Goal: Communication & Community: Participate in discussion

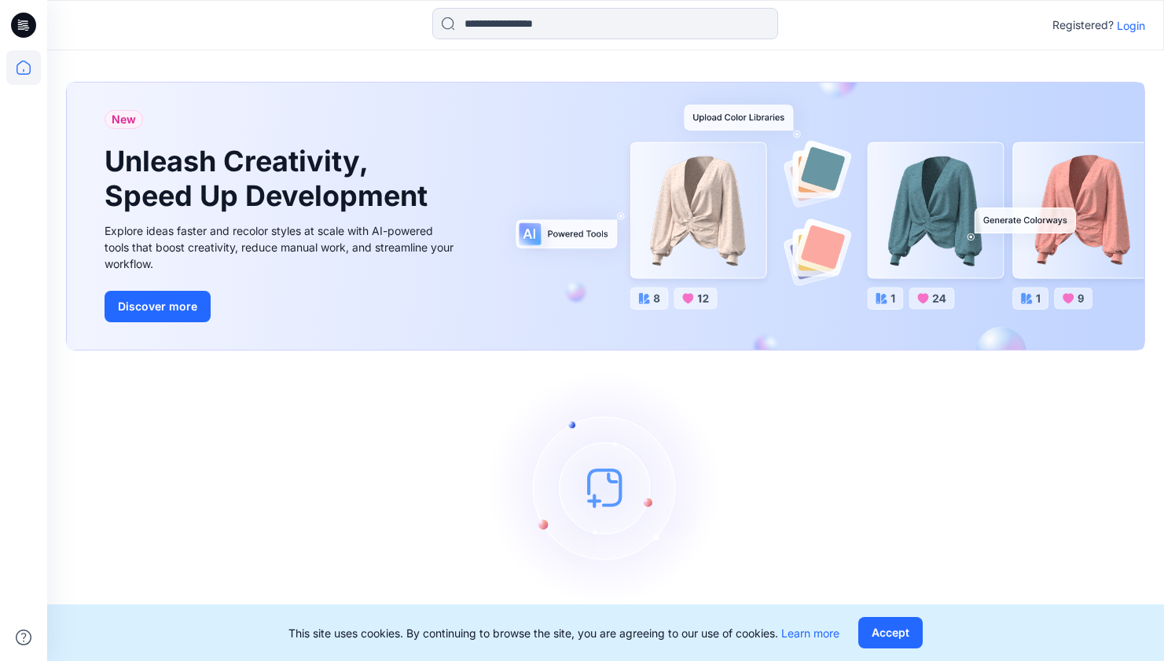
click at [1138, 26] on p "Login" at bounding box center [1131, 25] width 28 height 17
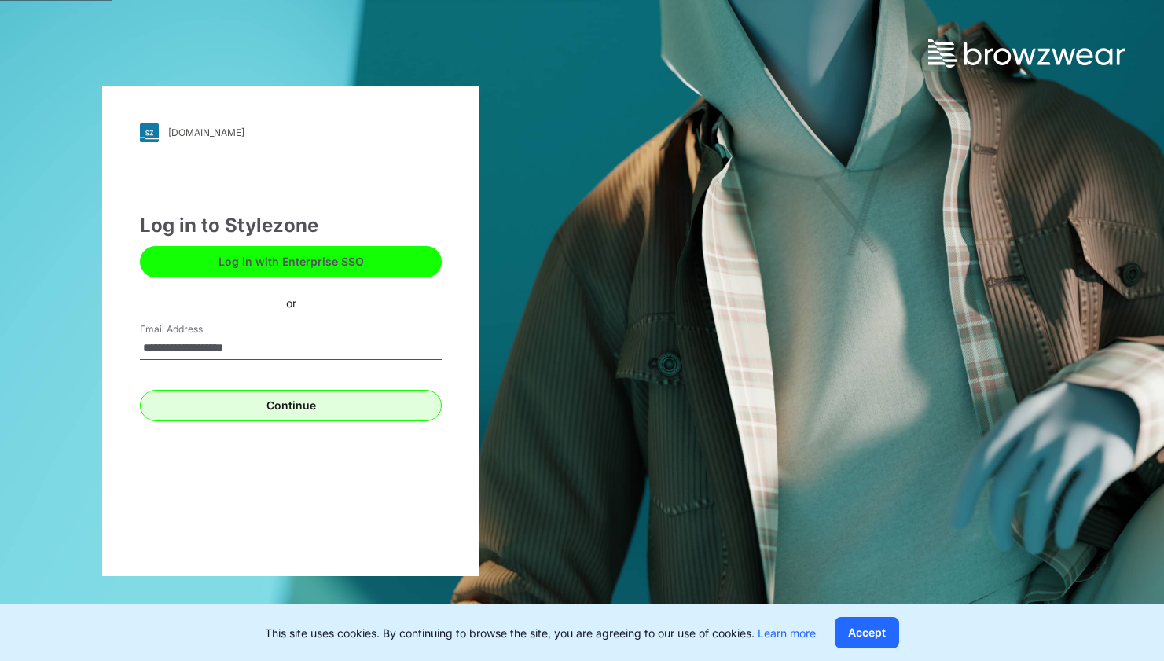
type input "**********"
click at [241, 397] on button "Continue" at bounding box center [291, 405] width 302 height 31
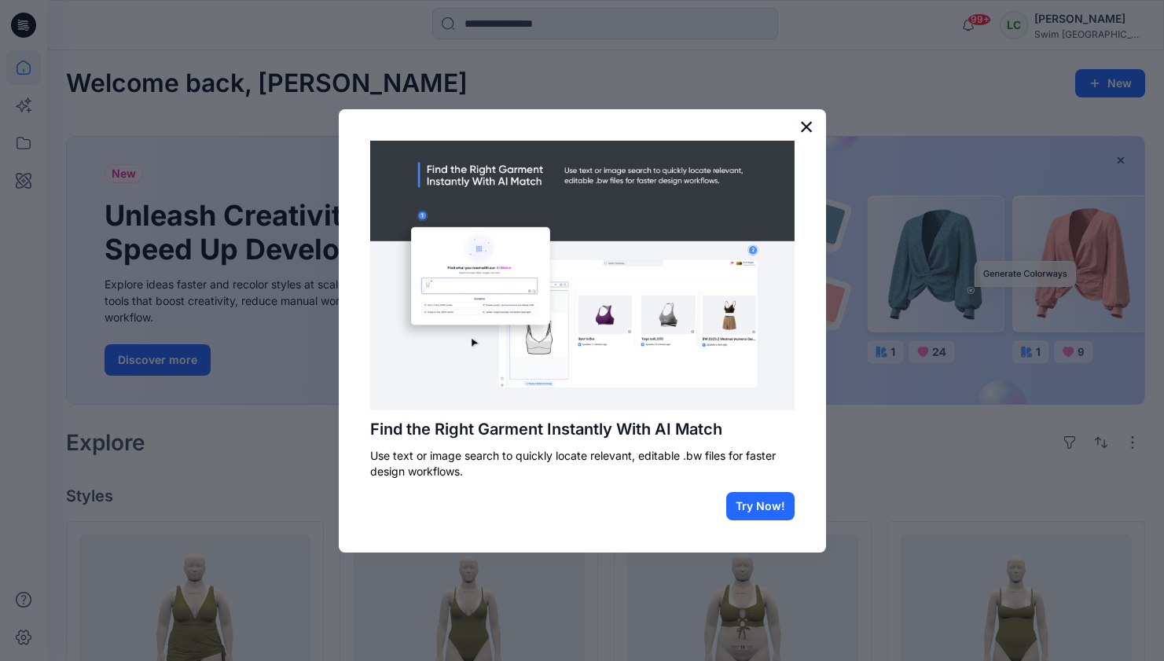
click at [804, 127] on button "×" at bounding box center [806, 126] width 15 height 25
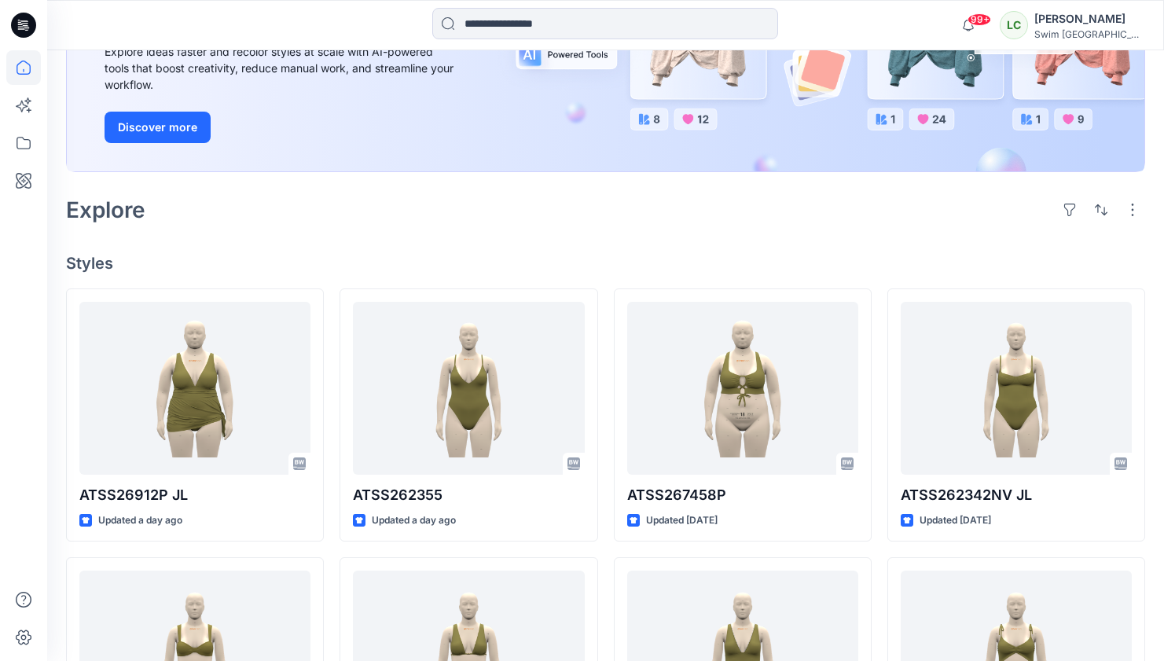
scroll to position [248, 0]
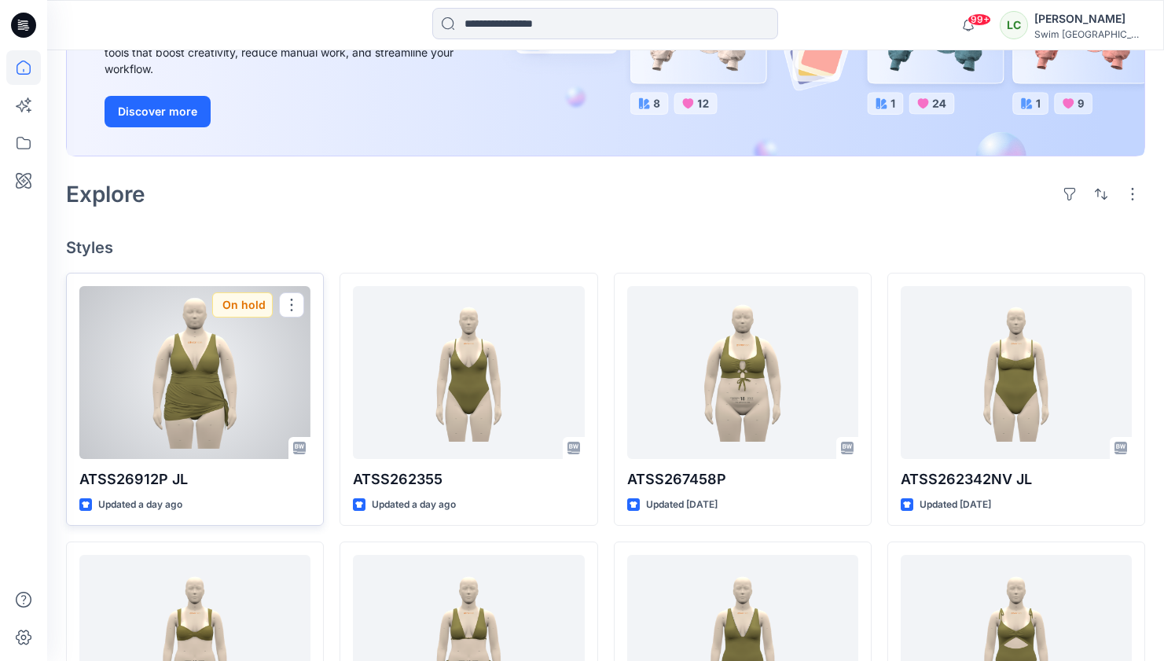
click at [162, 382] on div at bounding box center [194, 372] width 231 height 173
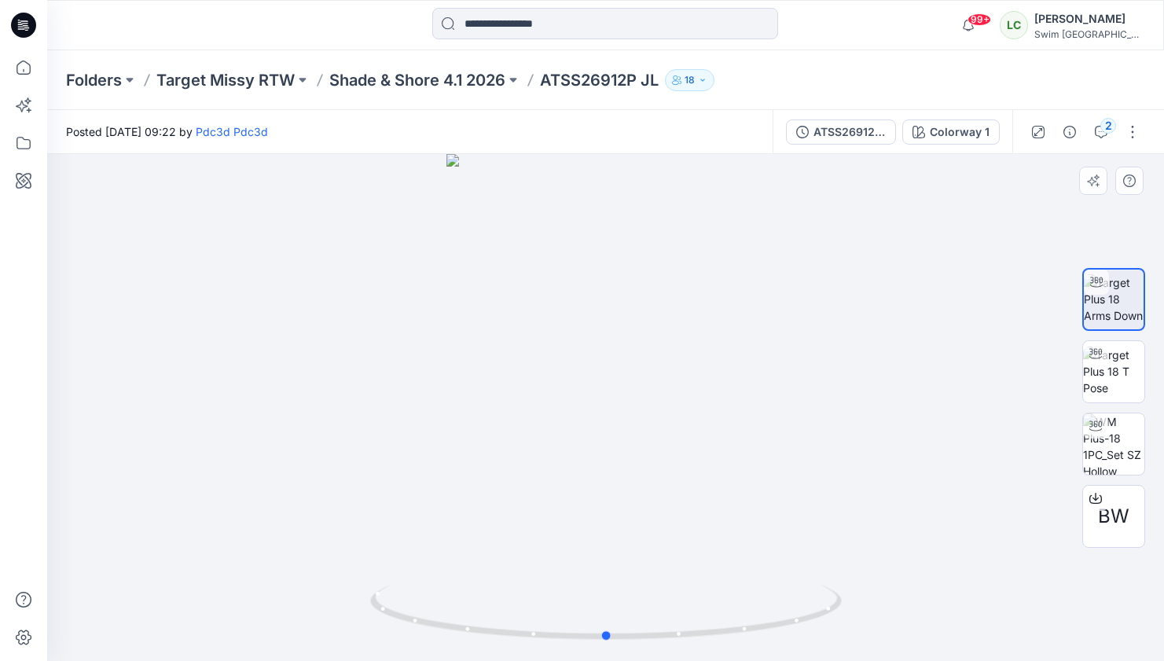
drag, startPoint x: 568, startPoint y: 488, endPoint x: 568, endPoint y: 458, distance: 29.9
click at [568, 458] on div at bounding box center [605, 407] width 1117 height 507
drag, startPoint x: 675, startPoint y: 479, endPoint x: 476, endPoint y: 488, distance: 199.8
click at [476, 488] on div at bounding box center [605, 407] width 1117 height 507
click at [1096, 131] on icon "button" at bounding box center [1101, 132] width 13 height 13
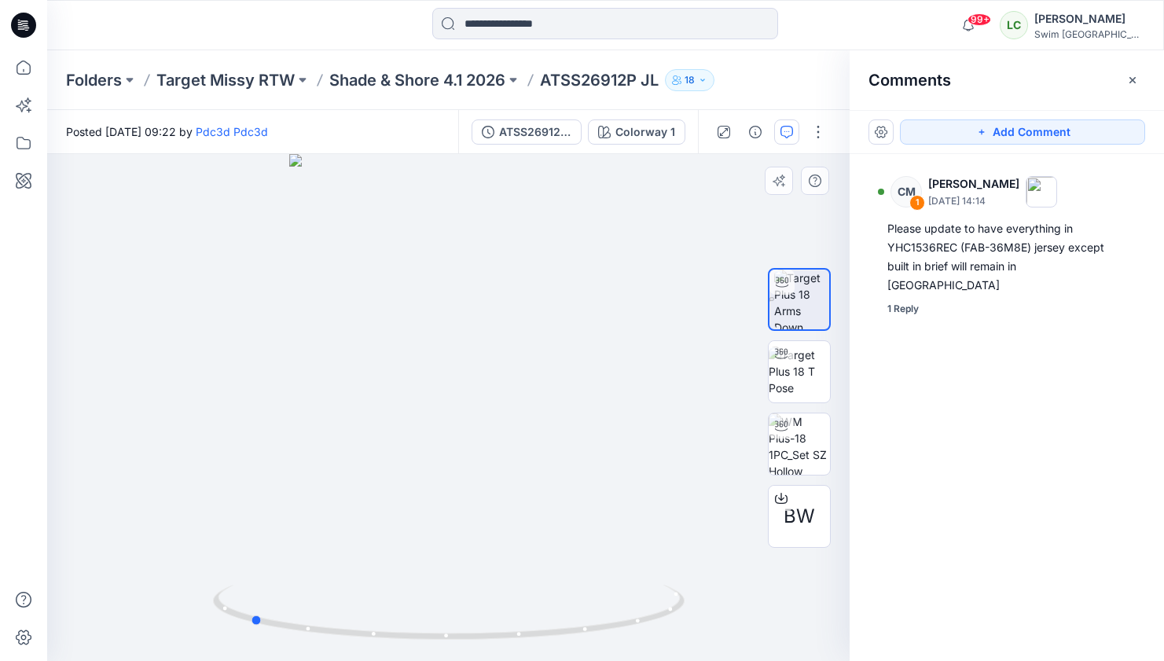
click at [581, 402] on div at bounding box center [448, 407] width 803 height 507
drag, startPoint x: 468, startPoint y: 448, endPoint x: 666, endPoint y: 412, distance: 201.3
click at [666, 412] on div at bounding box center [448, 407] width 803 height 507
click at [934, 129] on button "Add Comment" at bounding box center [1022, 131] width 245 height 25
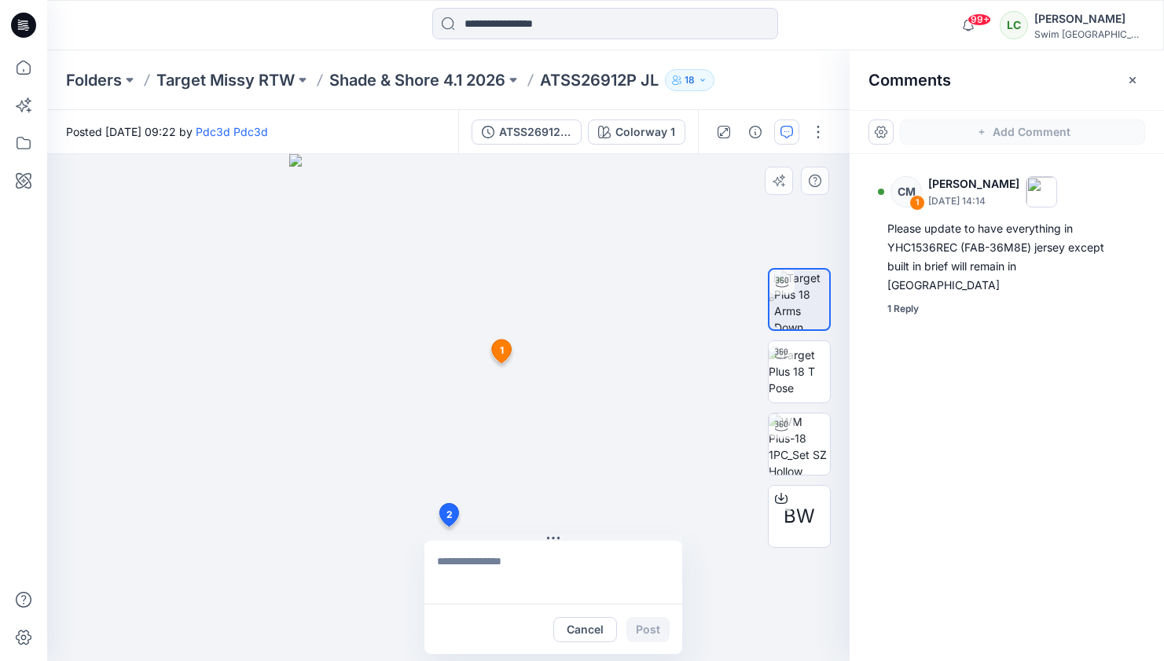
click at [448, 527] on div "2 Cancel Post 1 CM [PERSON_NAME] [DATE] 14:14 Please update to have everything …" at bounding box center [448, 407] width 803 height 507
type textarea "*"
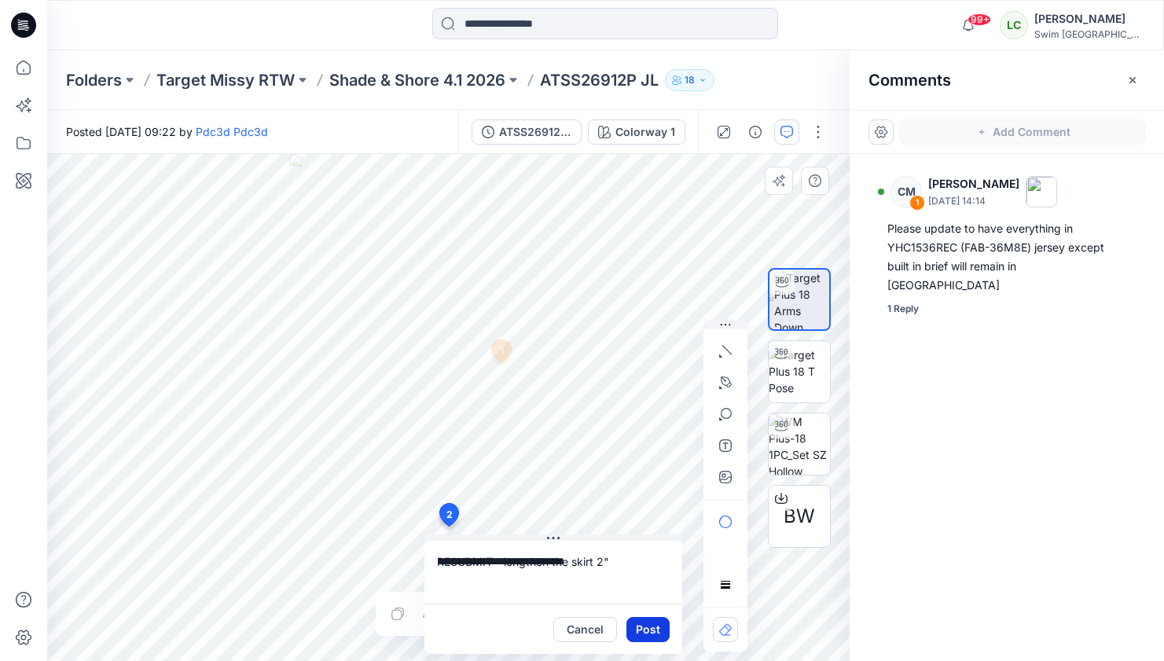
type textarea "**********"
click at [650, 624] on button "Post" at bounding box center [647, 629] width 43 height 25
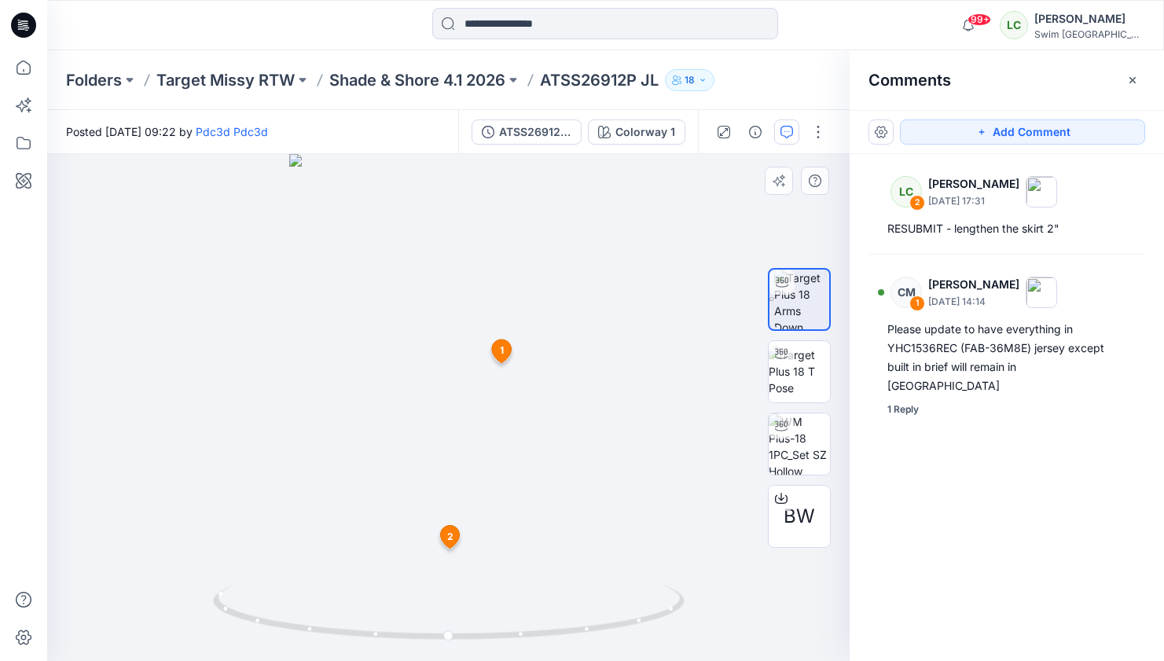
drag, startPoint x: 450, startPoint y: 519, endPoint x: 449, endPoint y: 537, distance: 18.1
drag, startPoint x: 444, startPoint y: 481, endPoint x: 551, endPoint y: 472, distance: 107.3
click at [551, 472] on div at bounding box center [448, 407] width 803 height 507
click at [499, 471] on div at bounding box center [448, 407] width 803 height 507
click at [916, 134] on button "Add Comment" at bounding box center [1022, 131] width 245 height 25
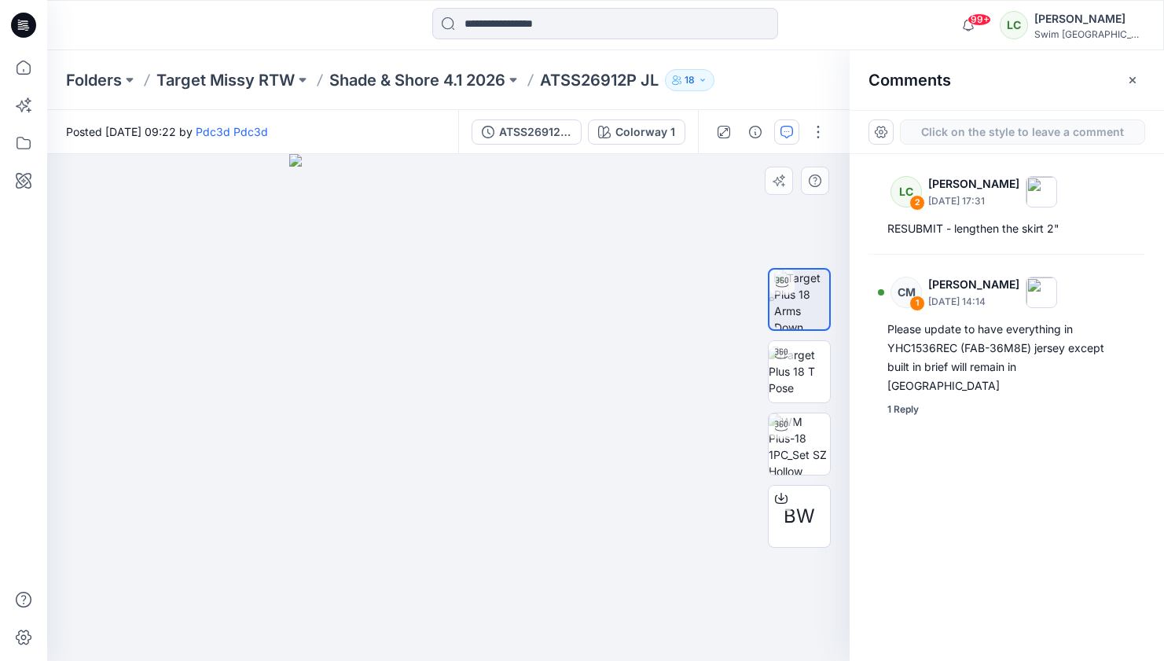
click at [396, 430] on div "3" at bounding box center [448, 407] width 803 height 507
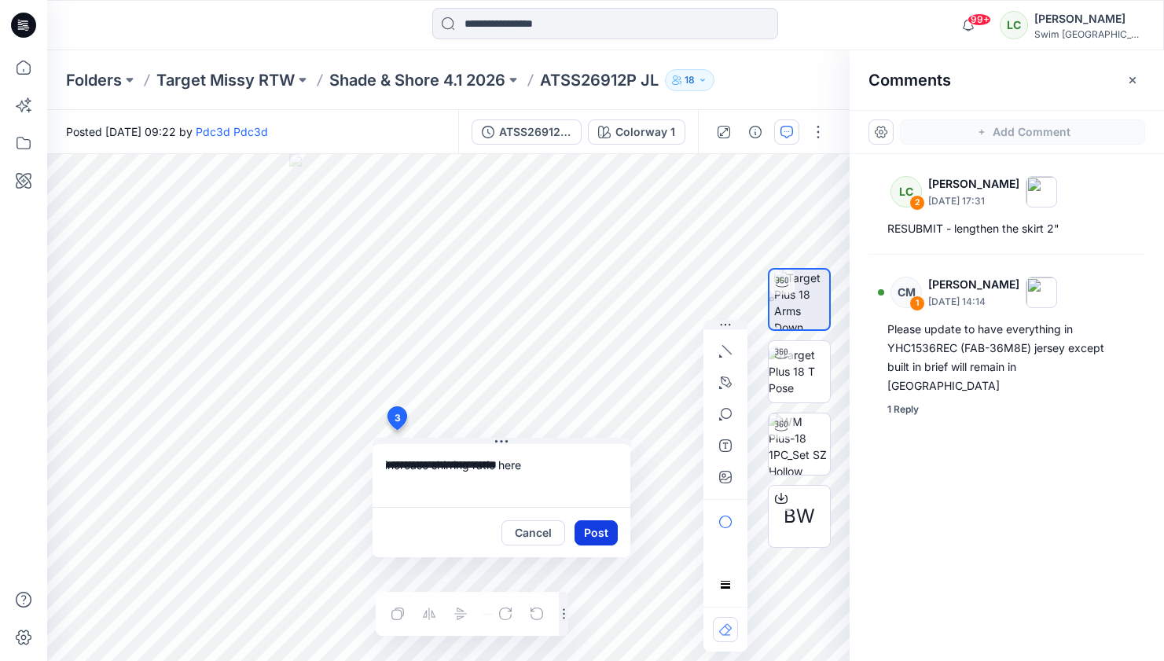
type textarea "**********"
click at [584, 531] on button "Post" at bounding box center [596, 532] width 43 height 25
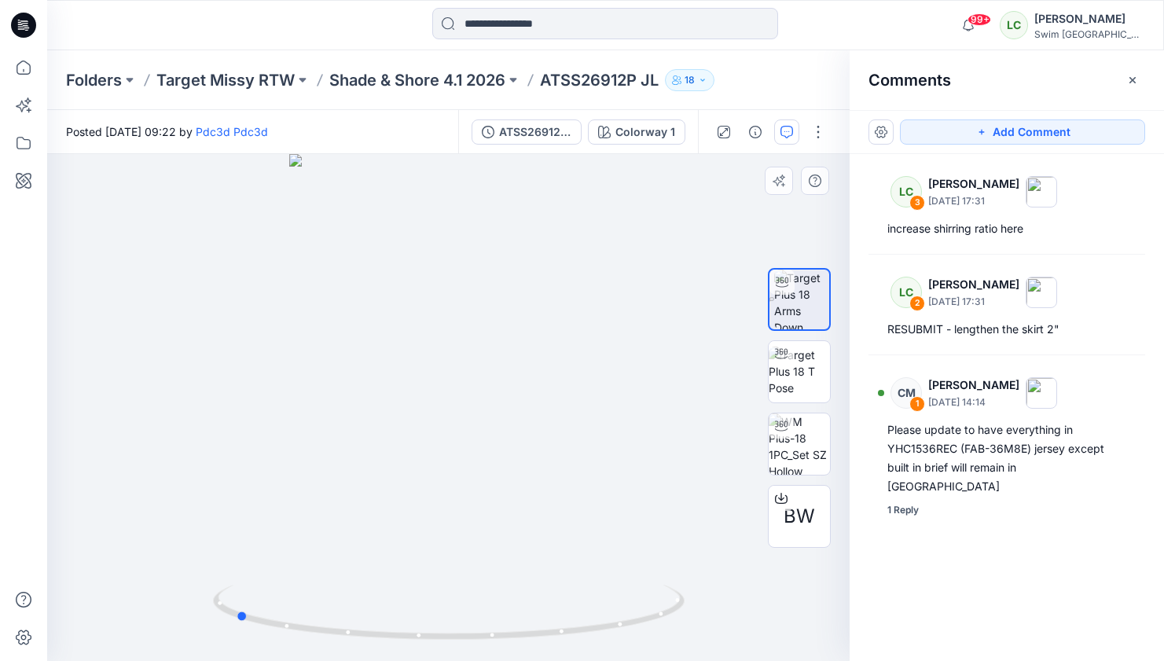
drag, startPoint x: 445, startPoint y: 478, endPoint x: 707, endPoint y: 456, distance: 263.4
click at [707, 456] on div at bounding box center [448, 407] width 803 height 507
click at [981, 137] on icon "button" at bounding box center [981, 132] width 13 height 13
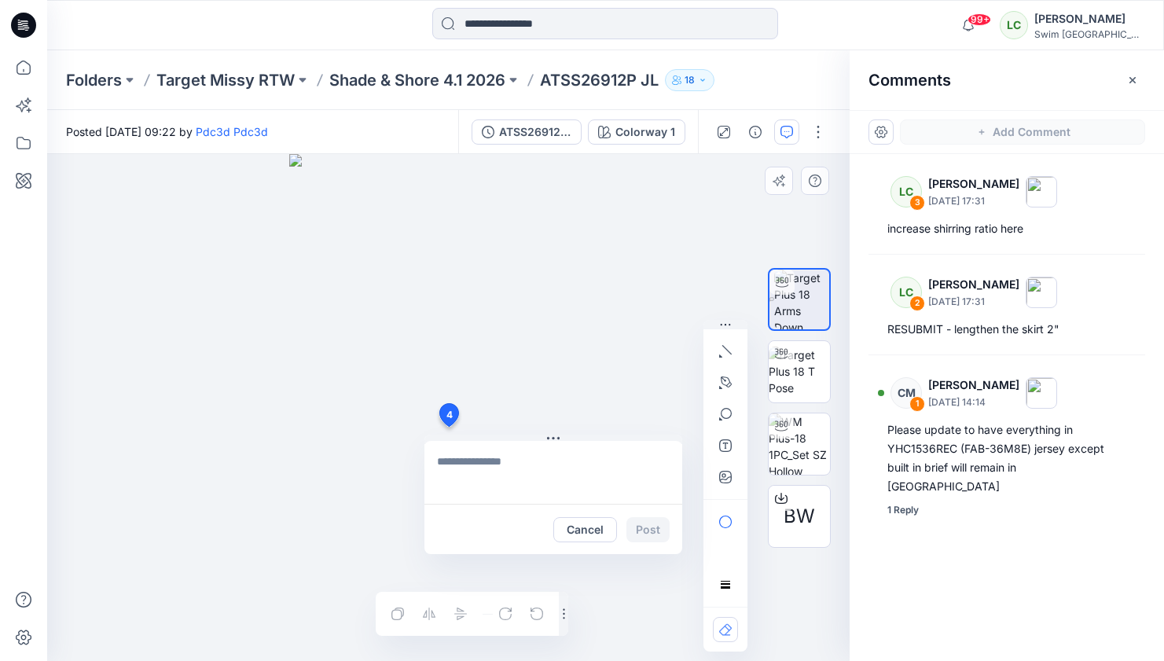
click at [448, 427] on div "4 Cancel Post Layer 1" at bounding box center [448, 407] width 803 height 507
type textarea "**********"
click at [649, 526] on button "Post" at bounding box center [647, 529] width 43 height 25
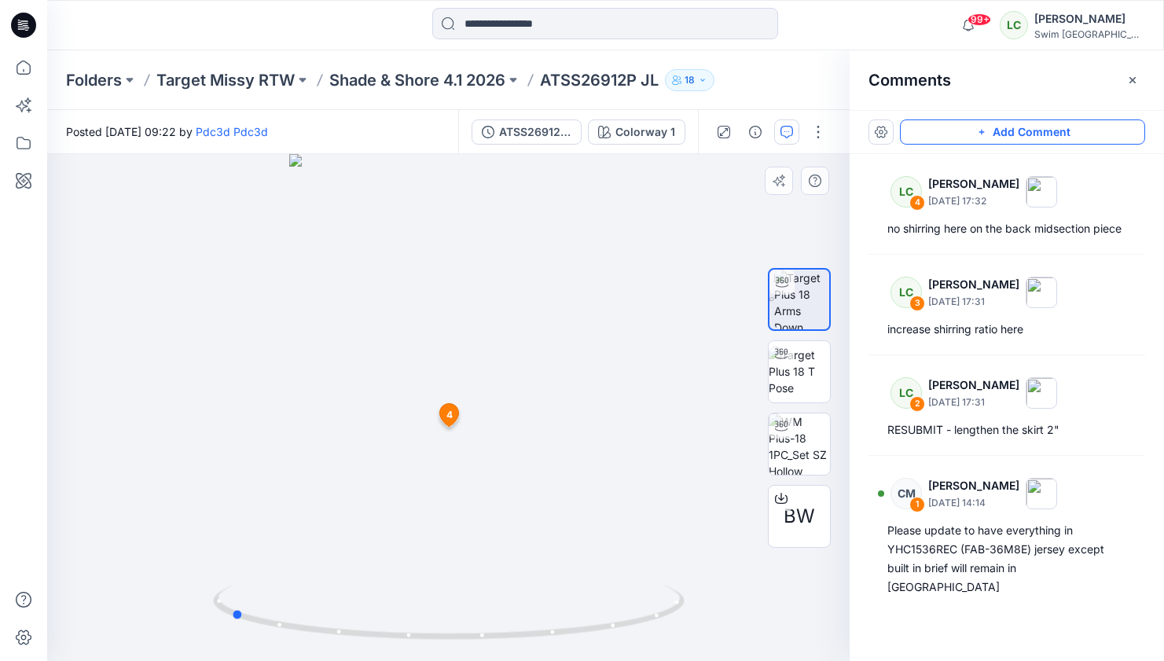
drag, startPoint x: 464, startPoint y: 473, endPoint x: 717, endPoint y: 399, distance: 263.7
click at [717, 399] on div at bounding box center [448, 407] width 803 height 507
click at [940, 135] on button "Add Comment" at bounding box center [1022, 131] width 245 height 25
click at [447, 555] on div "5 4 LC [PERSON_NAME] [DATE] 17:32 no shirring here on the back midsection piece…" at bounding box center [448, 407] width 803 height 507
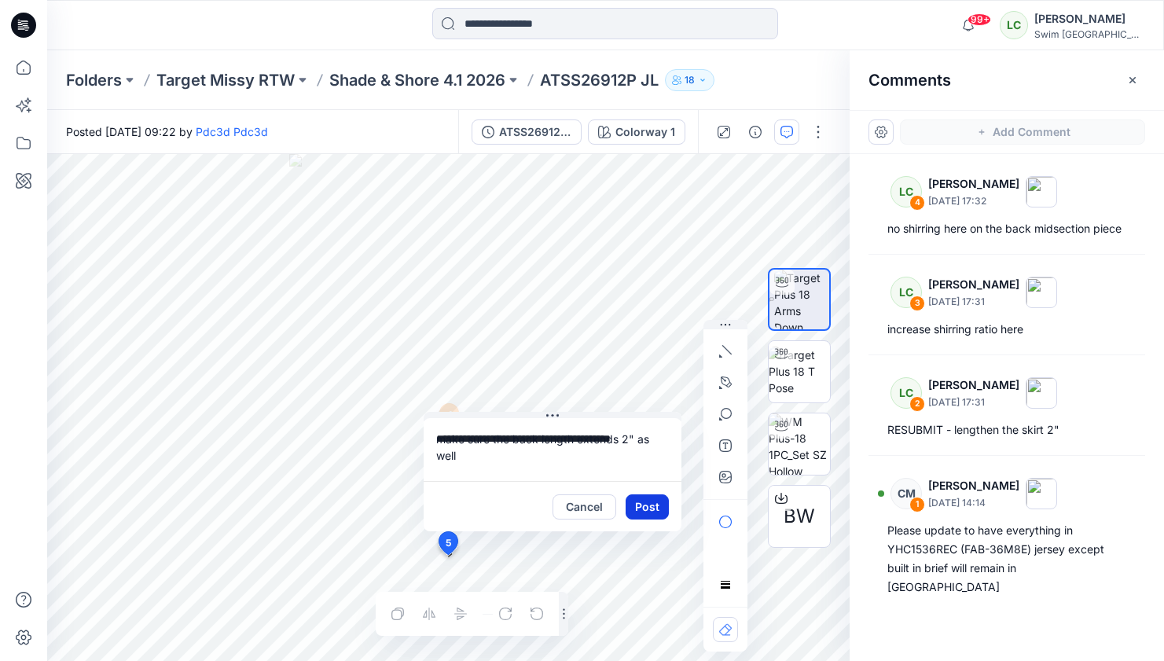
type textarea "**********"
click at [643, 512] on button "Post" at bounding box center [647, 506] width 43 height 25
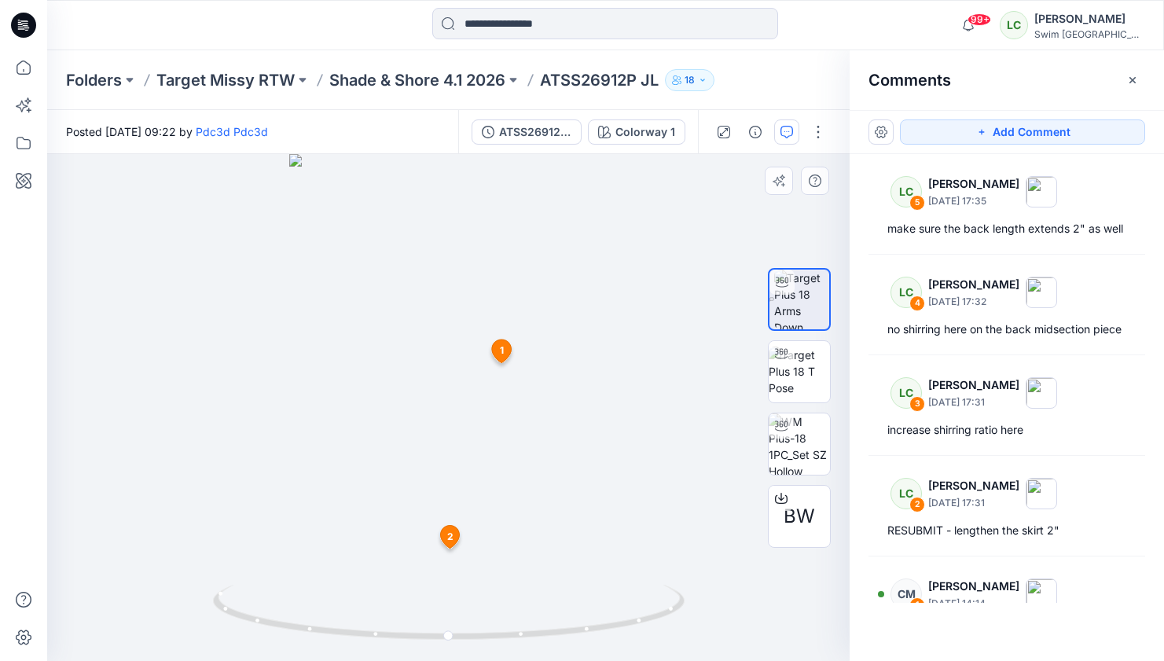
click at [501, 356] on span "1" at bounding box center [502, 350] width 4 height 14
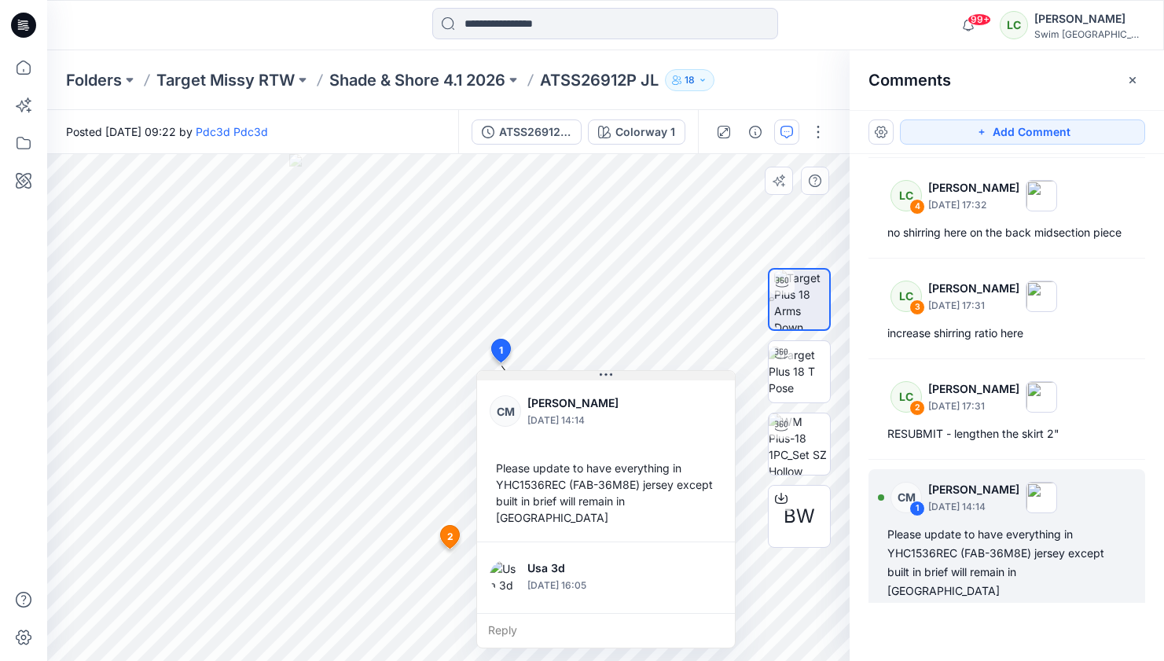
scroll to position [97, 0]
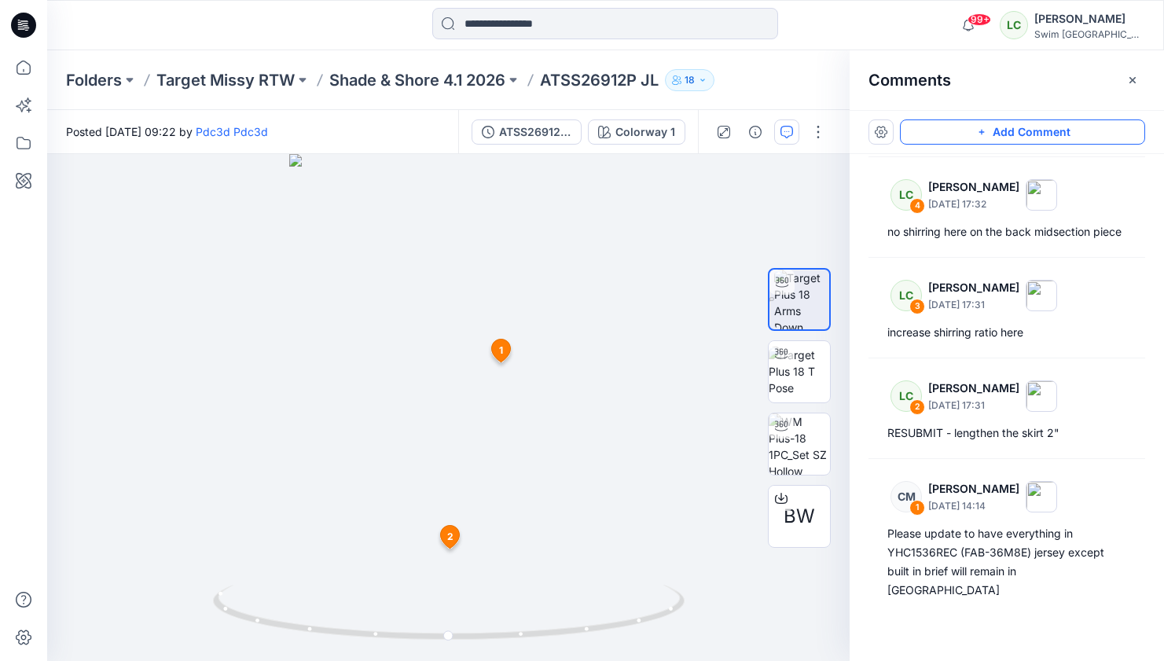
click at [975, 132] on icon "button" at bounding box center [981, 132] width 13 height 13
click at [1135, 76] on icon "button" at bounding box center [1132, 80] width 13 height 13
